Goal: Complete application form

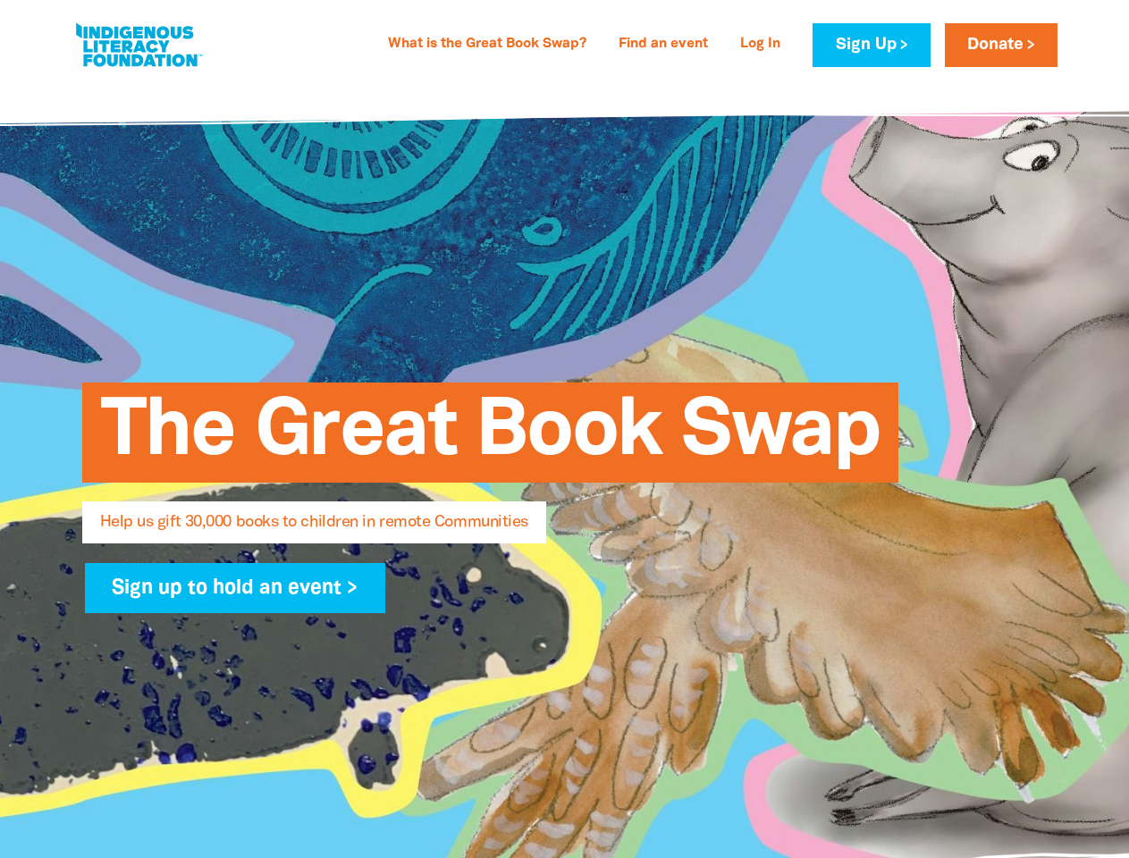
select select "US"
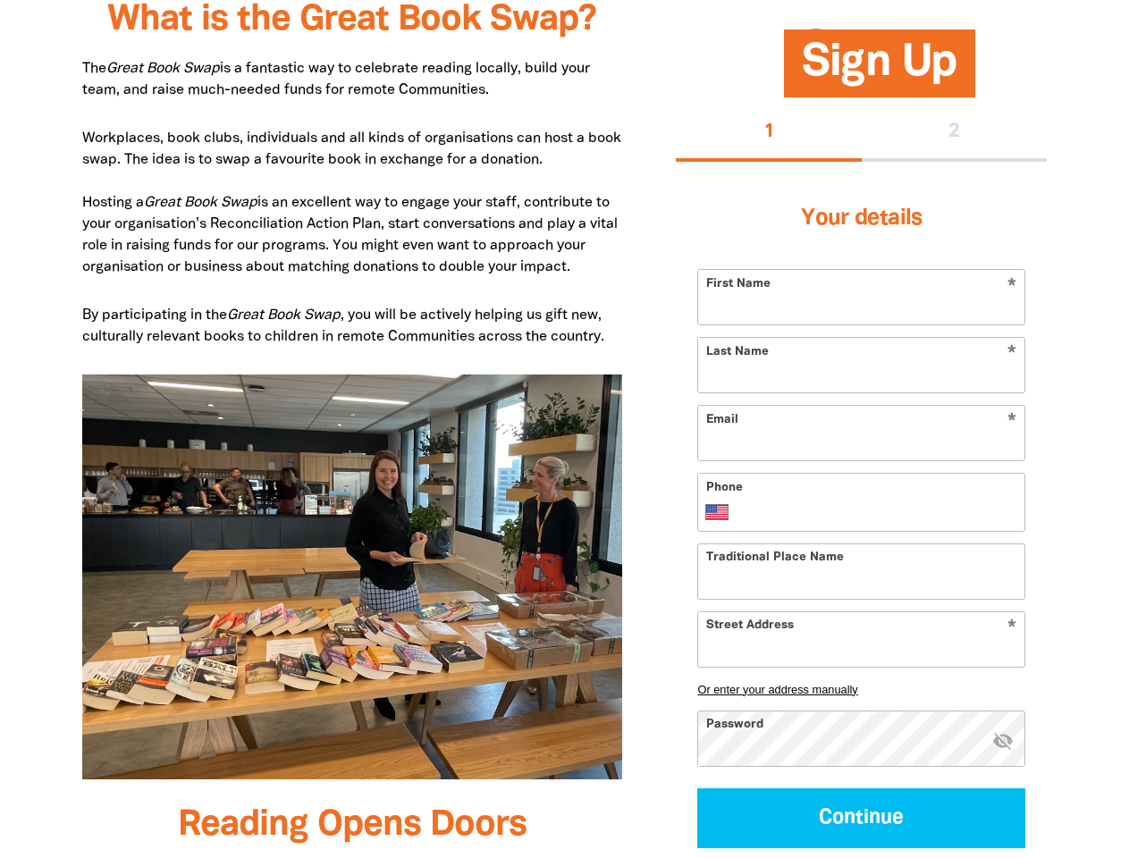
click at [564, 429] on img at bounding box center [352, 578] width 541 height 406
click at [769, 133] on button "1" at bounding box center [769, 133] width 186 height 57
click at [955, 133] on div "1 2" at bounding box center [861, 133] width 371 height 57
click at [861, 689] on button "Or enter your address manually" at bounding box center [861, 688] width 328 height 13
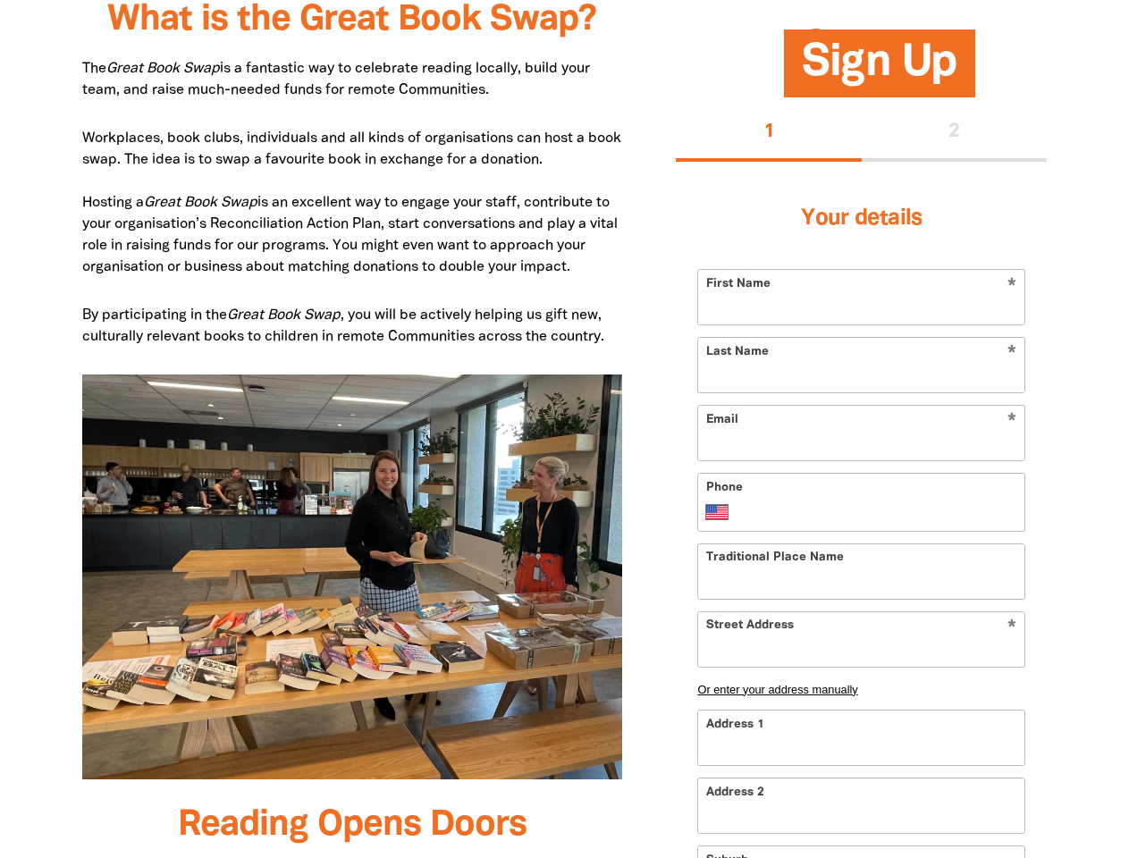
click at [1003, 742] on input "Address 1" at bounding box center [861, 738] width 326 height 55
click at [861, 818] on input "Address 2" at bounding box center [861, 806] width 326 height 55
